Goal: Task Accomplishment & Management: Manage account settings

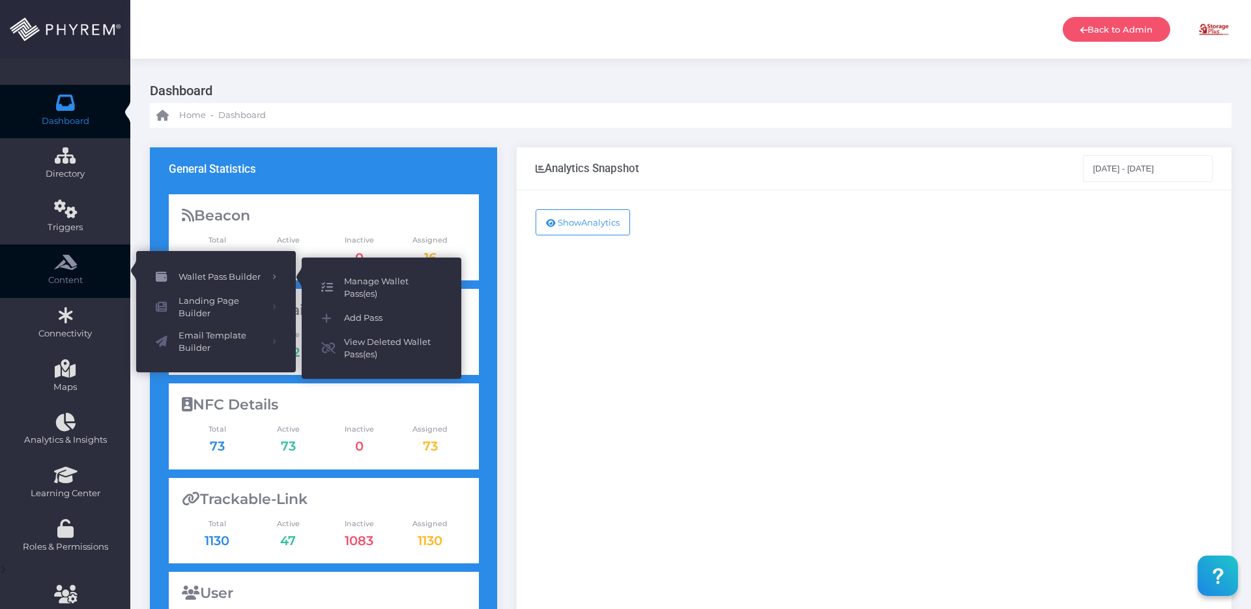
click at [358, 284] on span "Manage Wallet Pass(es)" at bounding box center [393, 287] width 98 height 25
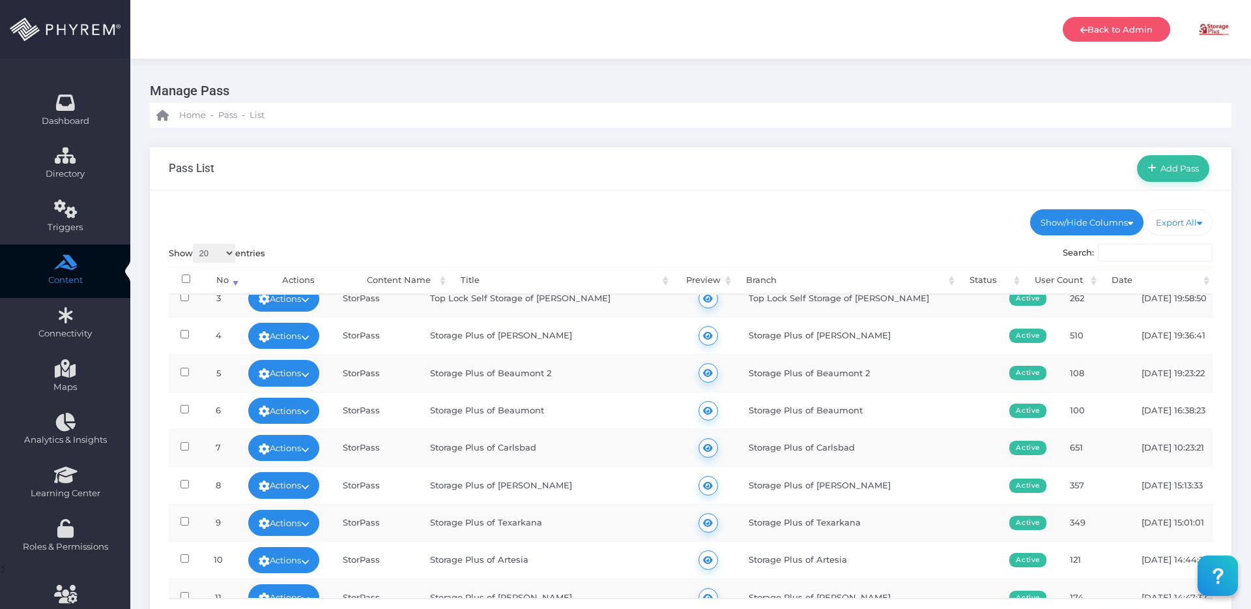
scroll to position [91, 0]
click at [1160, 445] on td "12-27-2024 10:23:21" at bounding box center [1175, 446] width 91 height 37
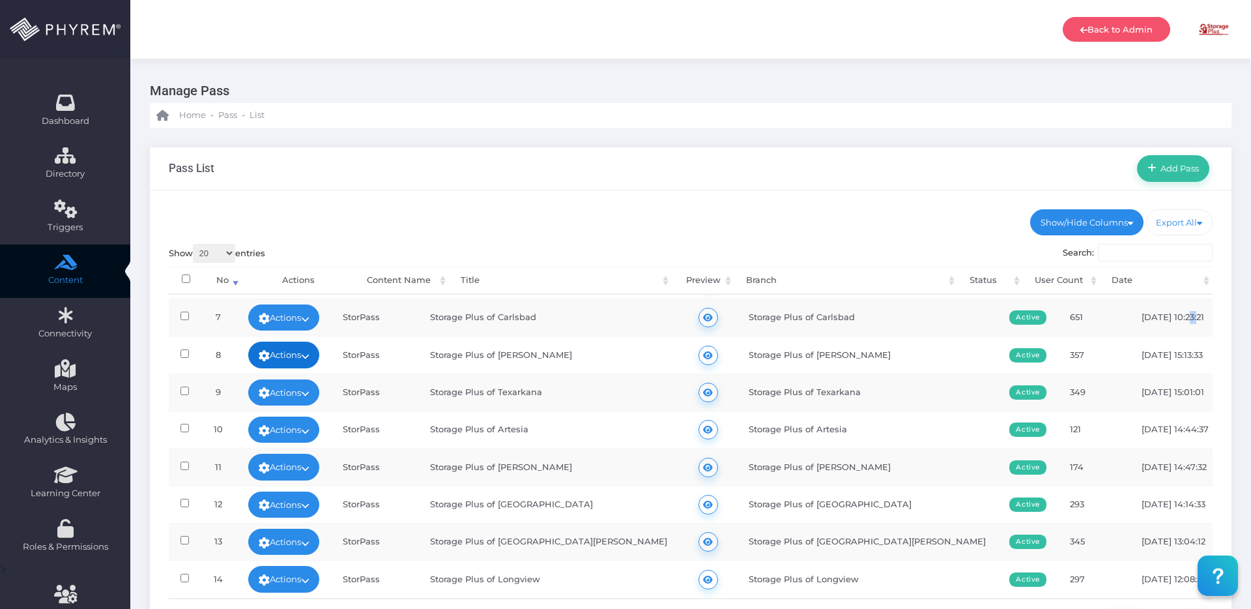
click at [306, 353] on link "Actions" at bounding box center [284, 354] width 72 height 26
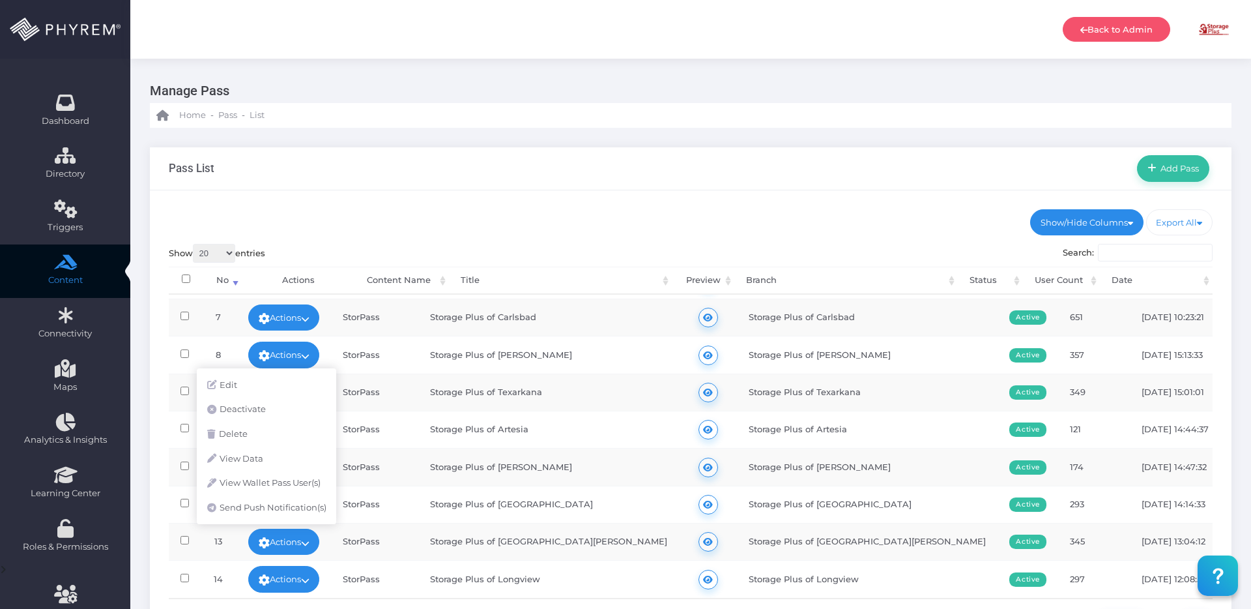
click at [600, 361] on td "Storage Plus of Coleman" at bounding box center [548, 354] width 261 height 37
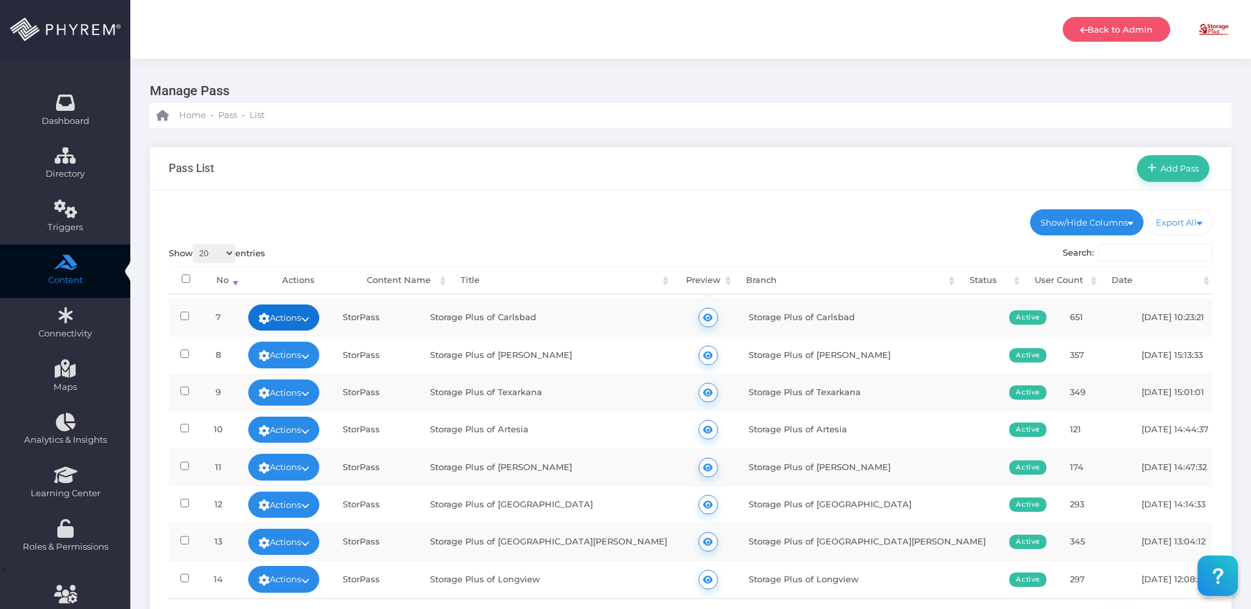
click at [319, 317] on link "Actions" at bounding box center [284, 317] width 72 height 26
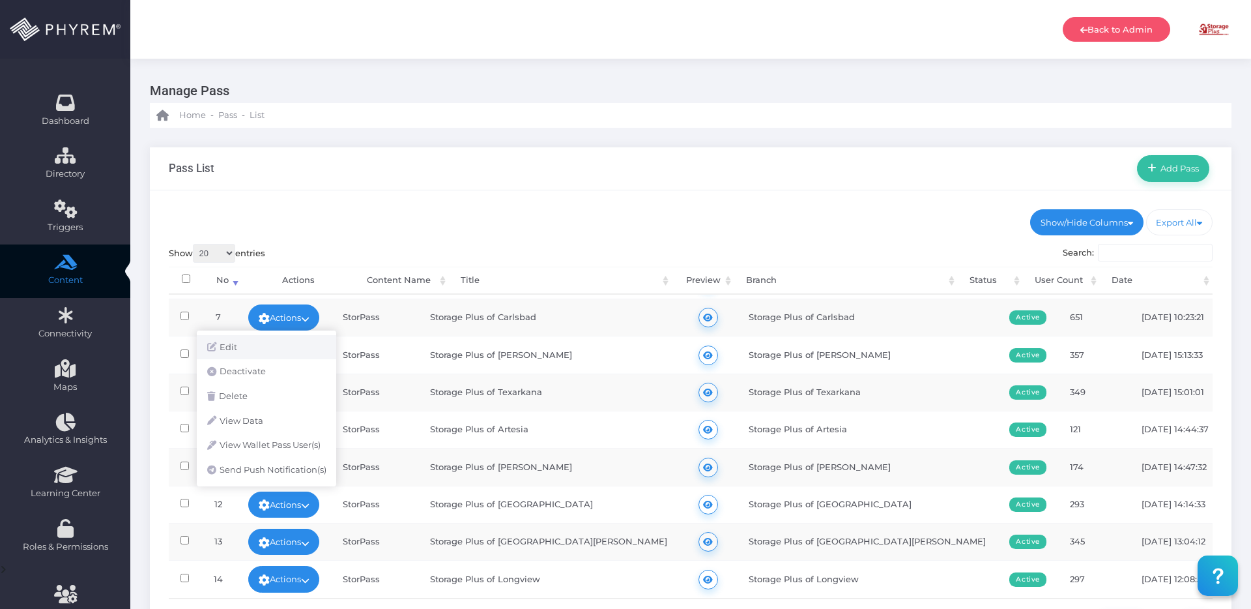
click at [242, 348] on link "Edit" at bounding box center [266, 347] width 139 height 25
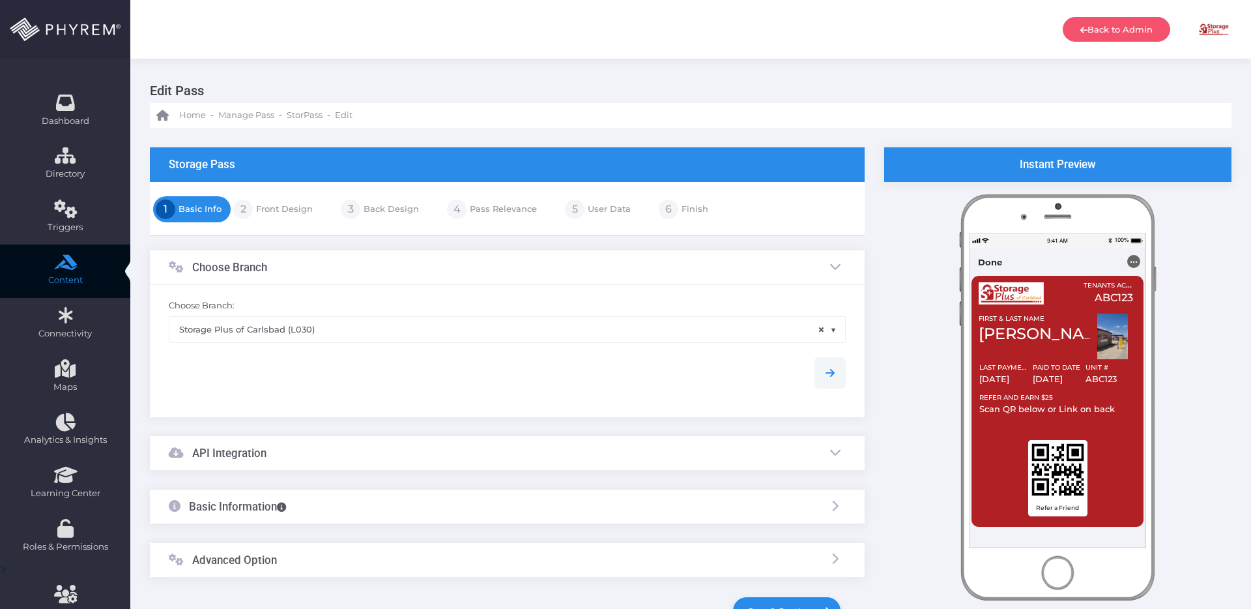
click at [1135, 260] on div "..." at bounding box center [1133, 261] width 13 height 13
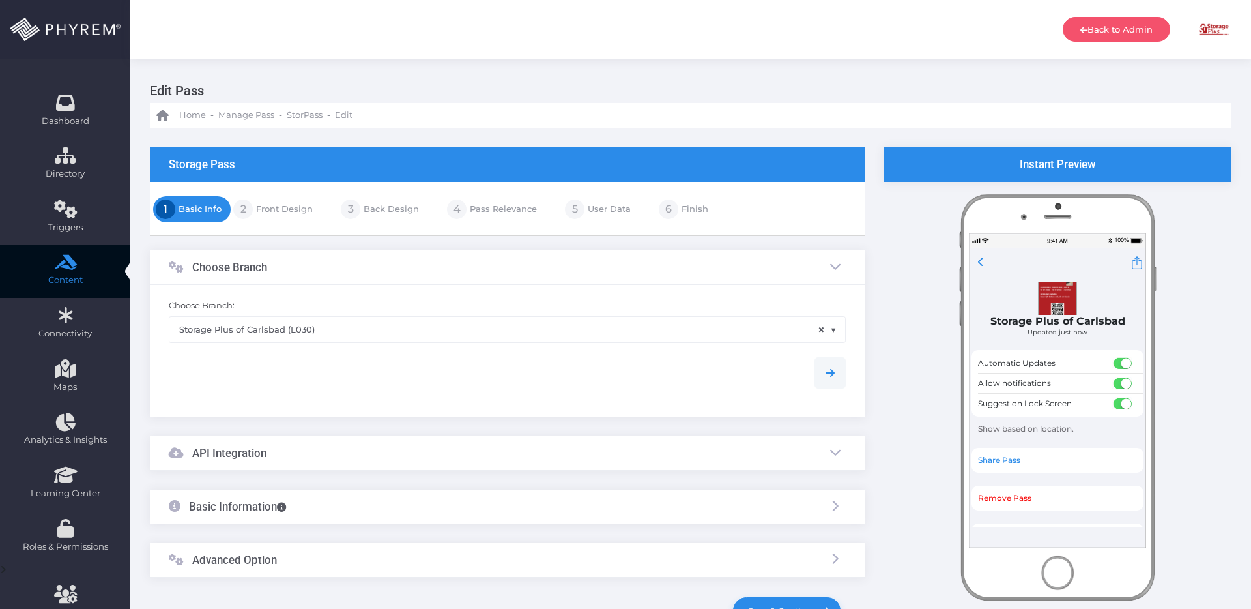
click at [980, 259] on icon at bounding box center [981, 261] width 6 height 9
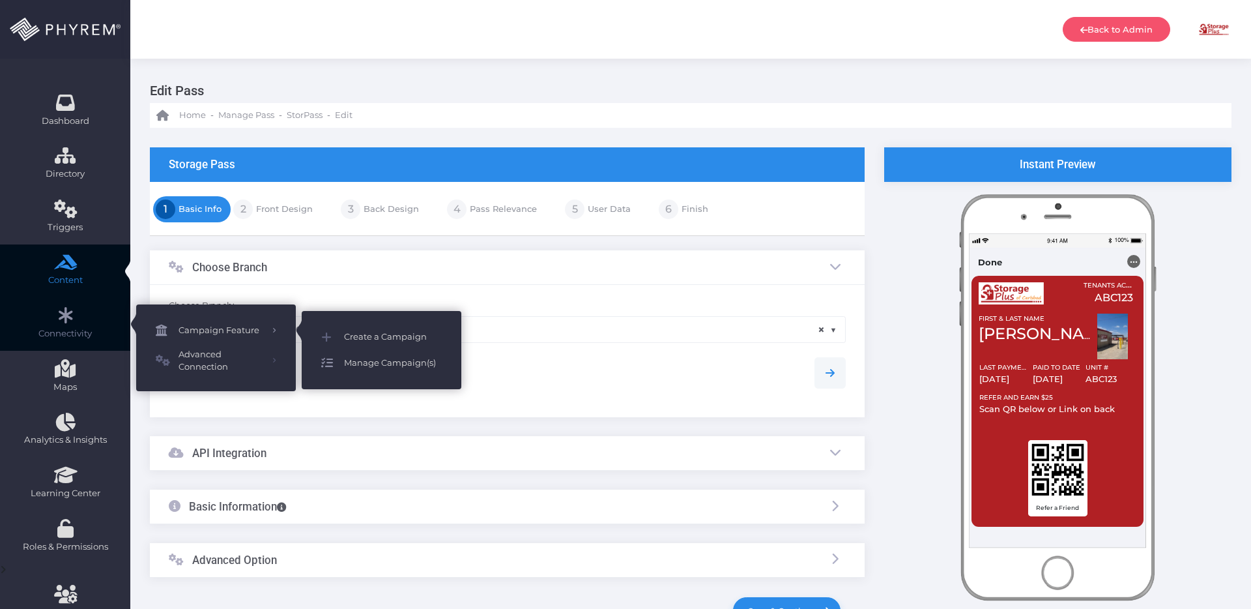
click at [418, 367] on span "Manage Campaign(s)" at bounding box center [393, 363] width 98 height 17
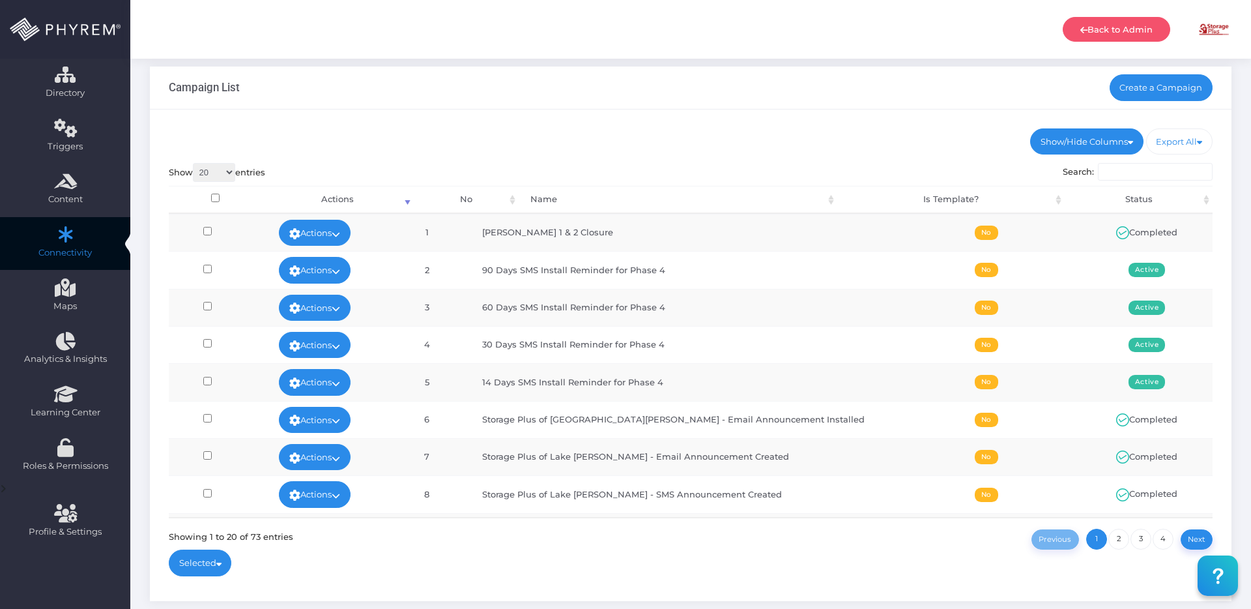
scroll to position [80, 0]
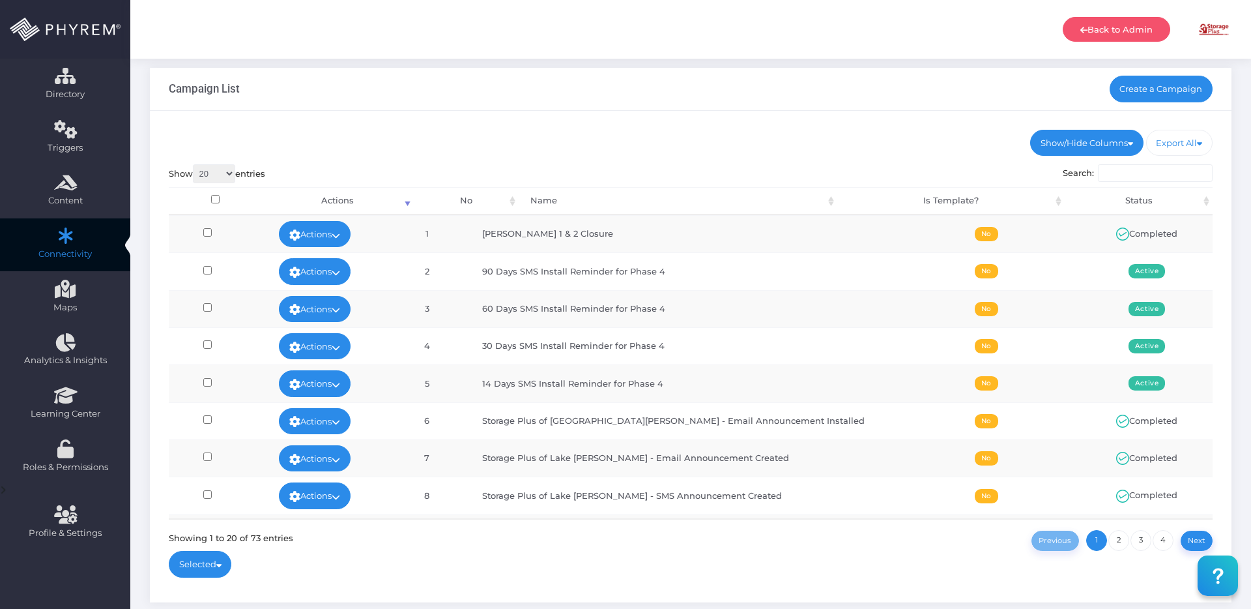
click at [210, 165] on select "20 100 300 500 1,000" at bounding box center [214, 173] width 42 height 19
select select "1000"
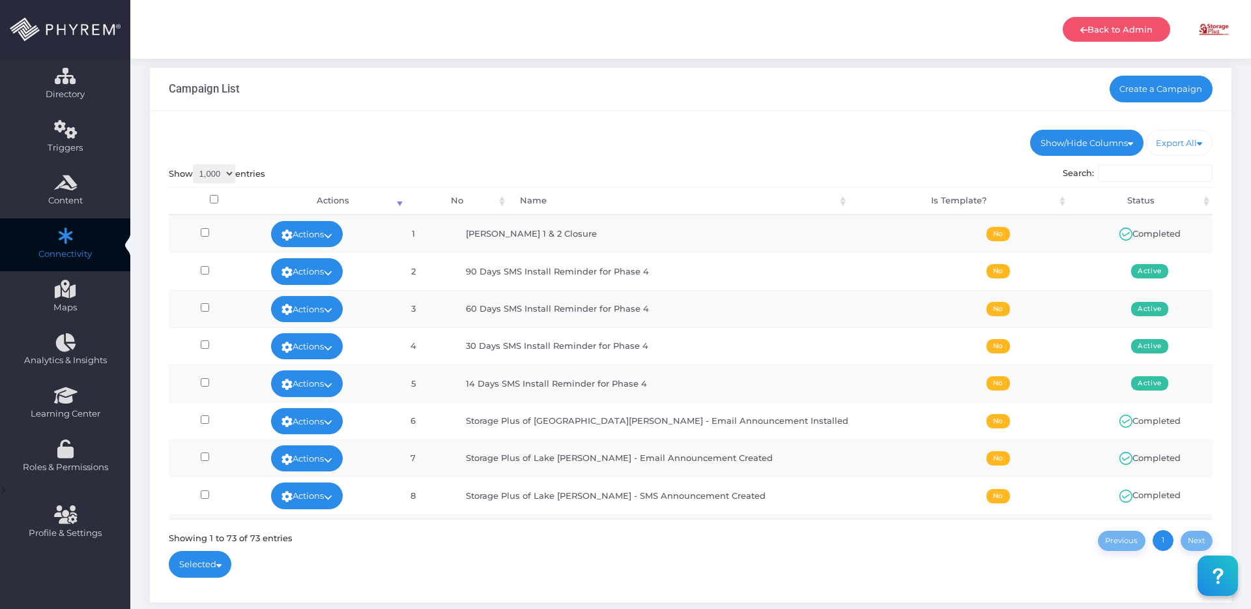
click at [1114, 182] on div "Search:" at bounding box center [1138, 175] width 151 height 22
click at [1115, 182] on div "Search:" at bounding box center [1138, 175] width 151 height 22
click at [1124, 177] on input "Search:" at bounding box center [1155, 173] width 115 height 18
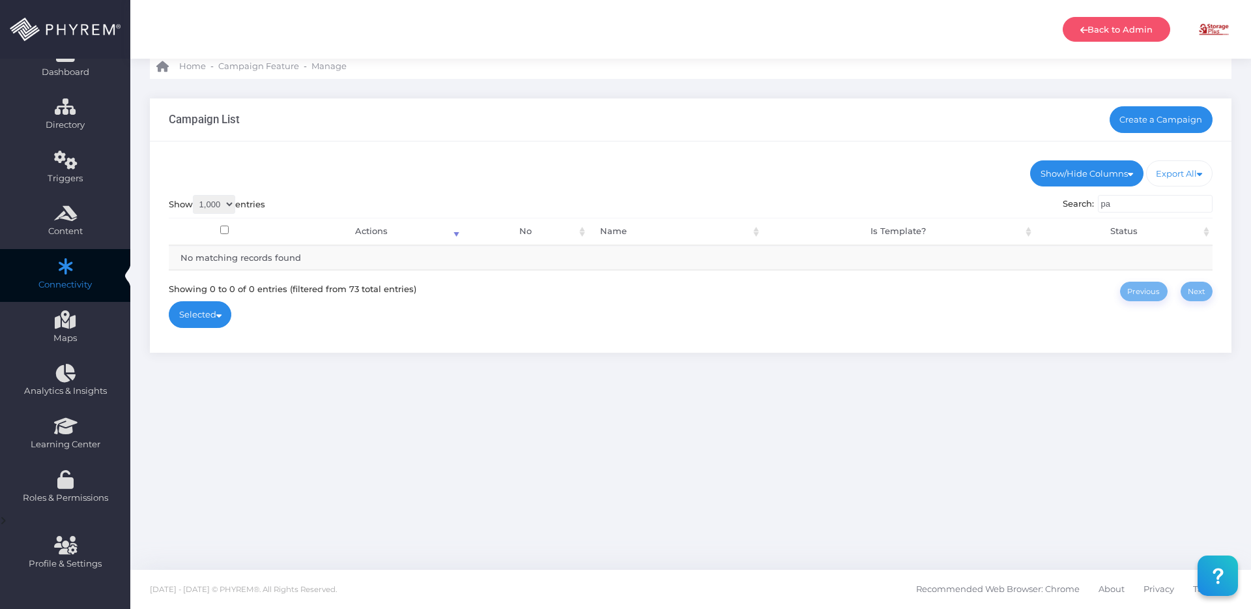
type input "p"
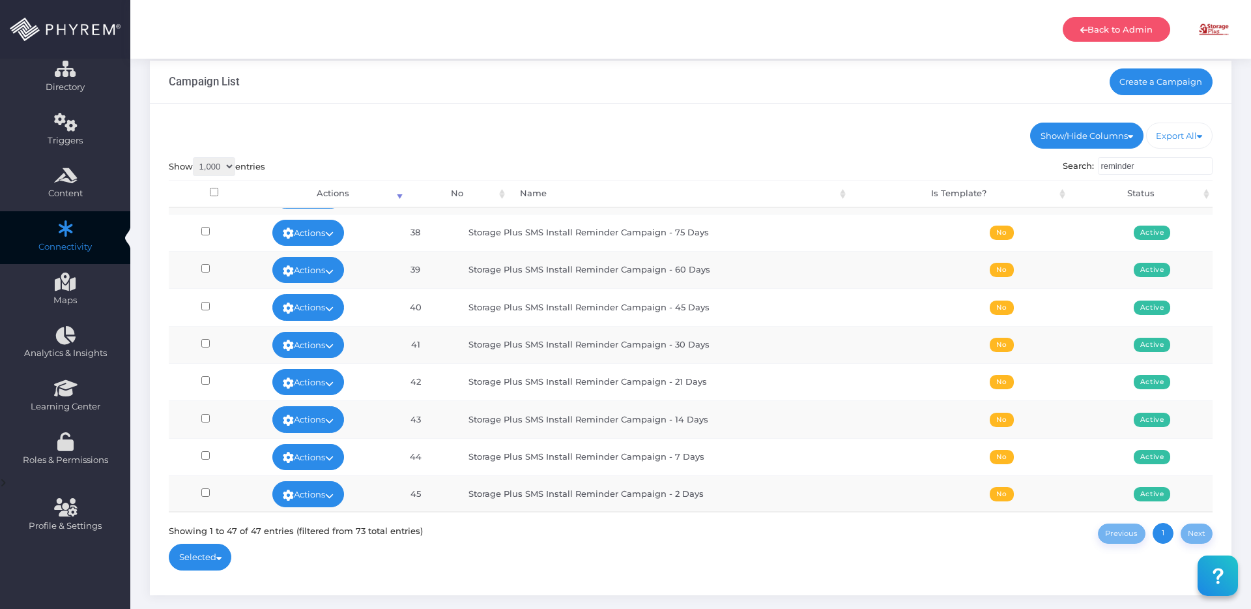
scroll to position [1378, 0]
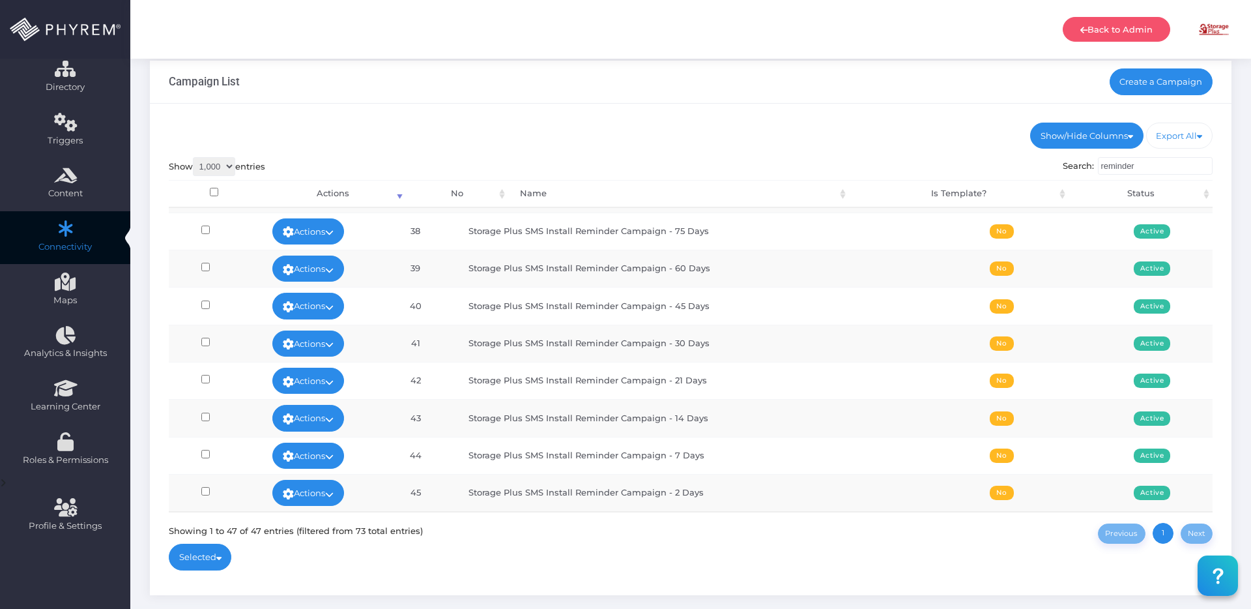
type input "reminder"
